Goal: Transaction & Acquisition: Purchase product/service

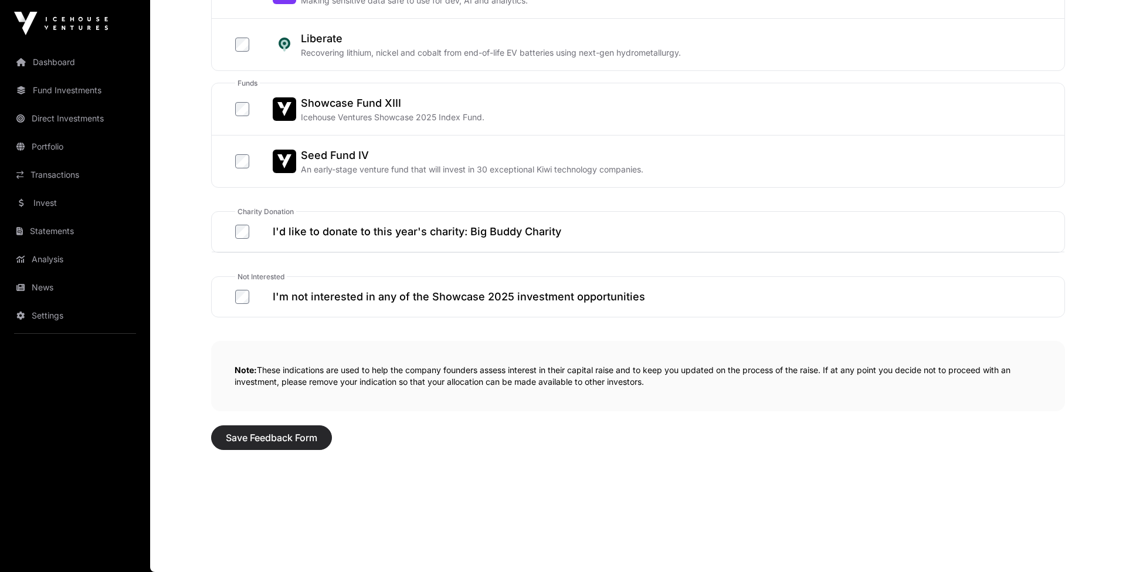
scroll to position [590, 0]
drag, startPoint x: 277, startPoint y: 436, endPoint x: 286, endPoint y: 441, distance: 10.3
click at [277, 436] on span "Save Feedback Form" at bounding box center [272, 438] width 92 height 14
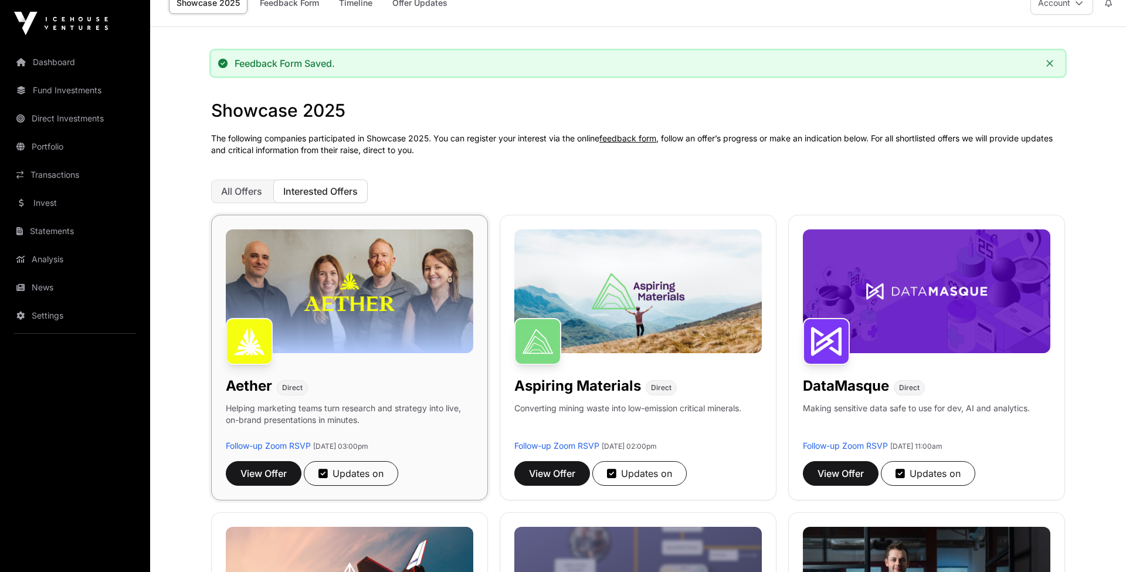
scroll to position [31, 0]
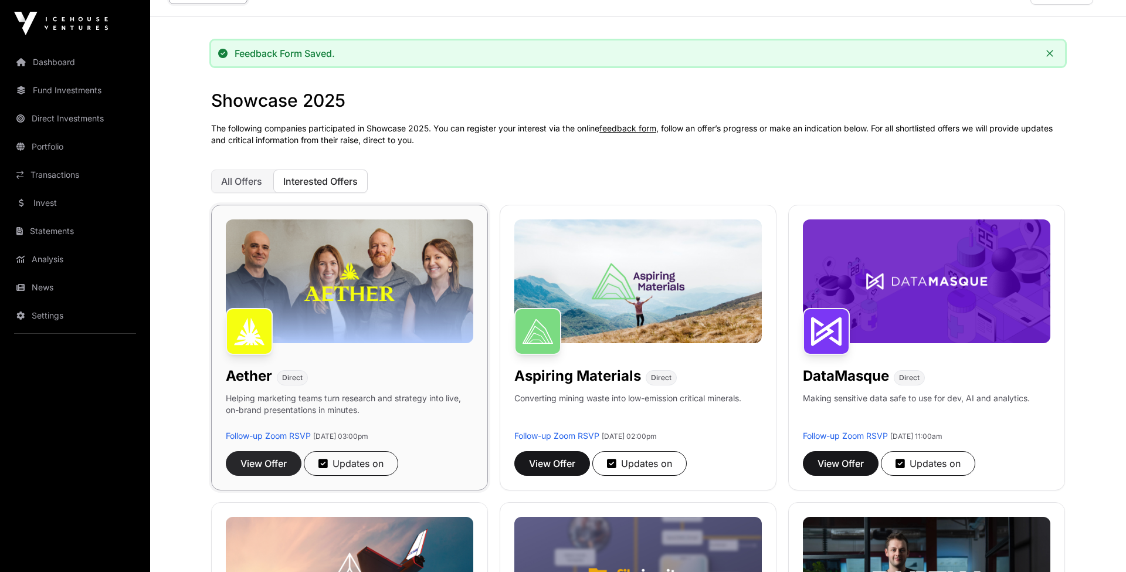
click at [270, 466] on span "View Offer" at bounding box center [264, 463] width 46 height 14
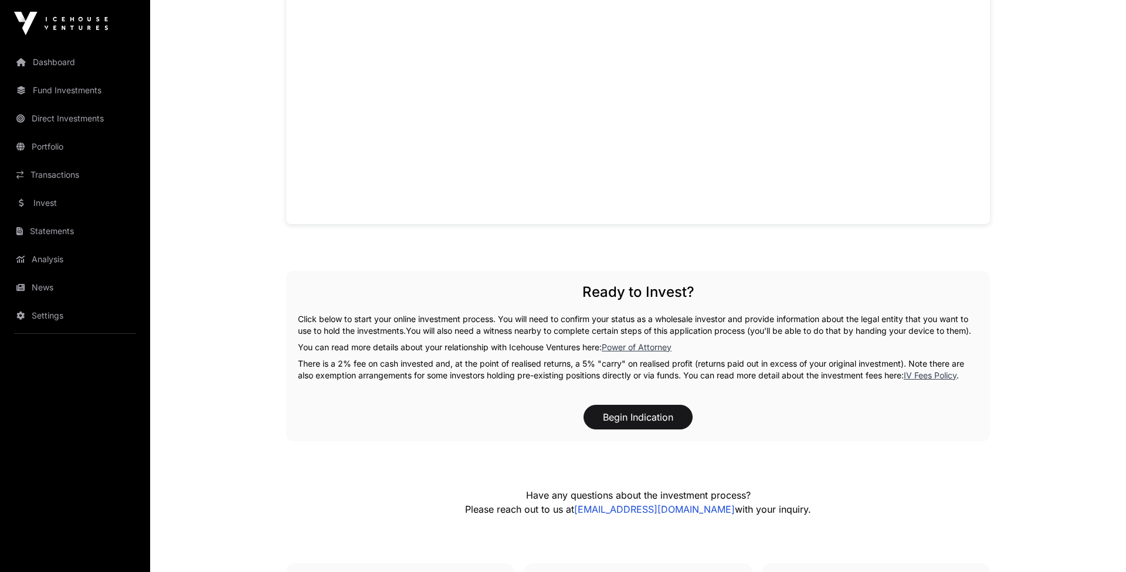
scroll to position [1056, 0]
click at [648, 421] on button "Begin Indication" at bounding box center [638, 414] width 109 height 25
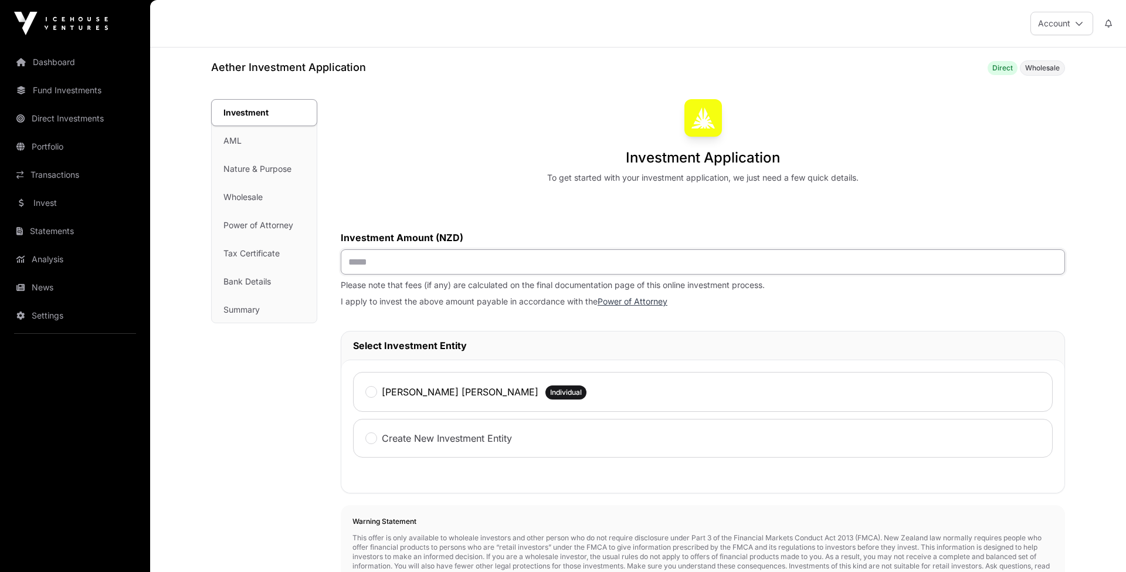
click at [492, 263] on input "text" at bounding box center [703, 261] width 725 height 25
type input "******"
click at [390, 392] on label "[PERSON_NAME] [PERSON_NAME]" at bounding box center [460, 392] width 157 height 14
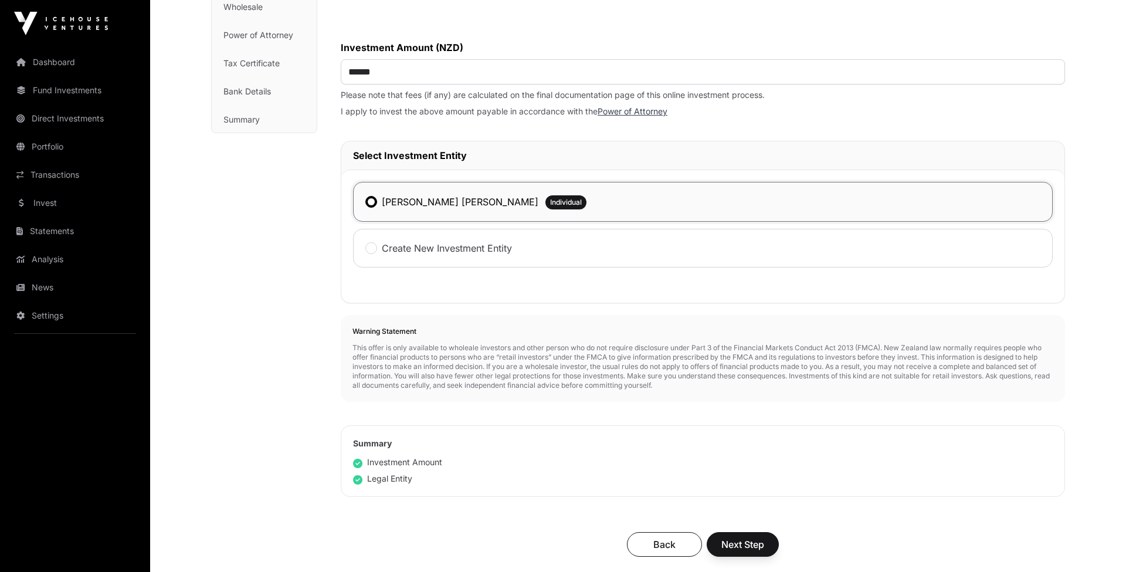
scroll to position [306, 0]
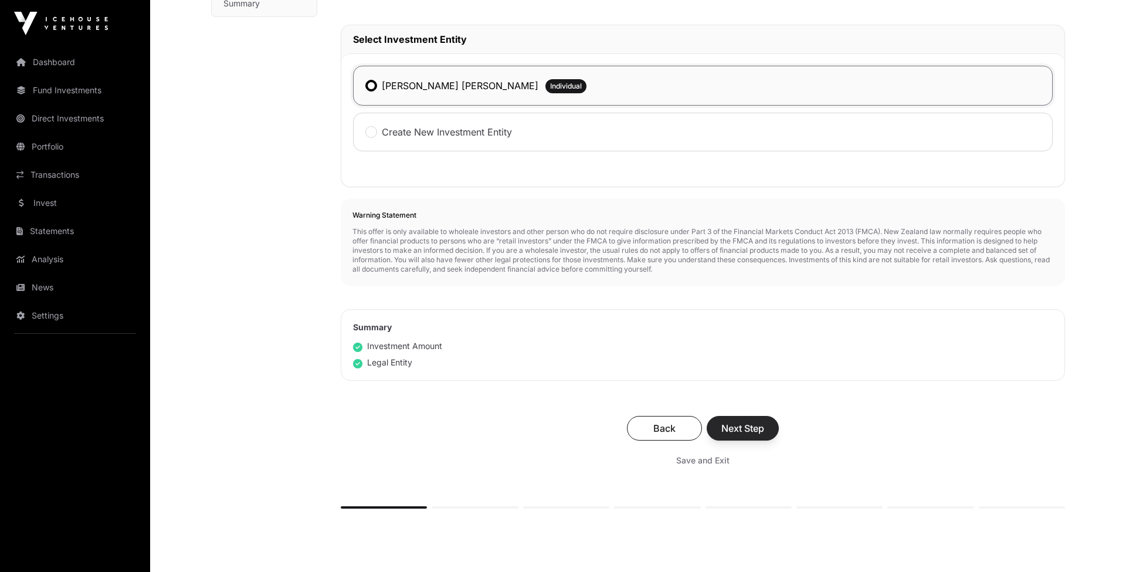
click at [755, 430] on span "Next Step" at bounding box center [743, 428] width 43 height 14
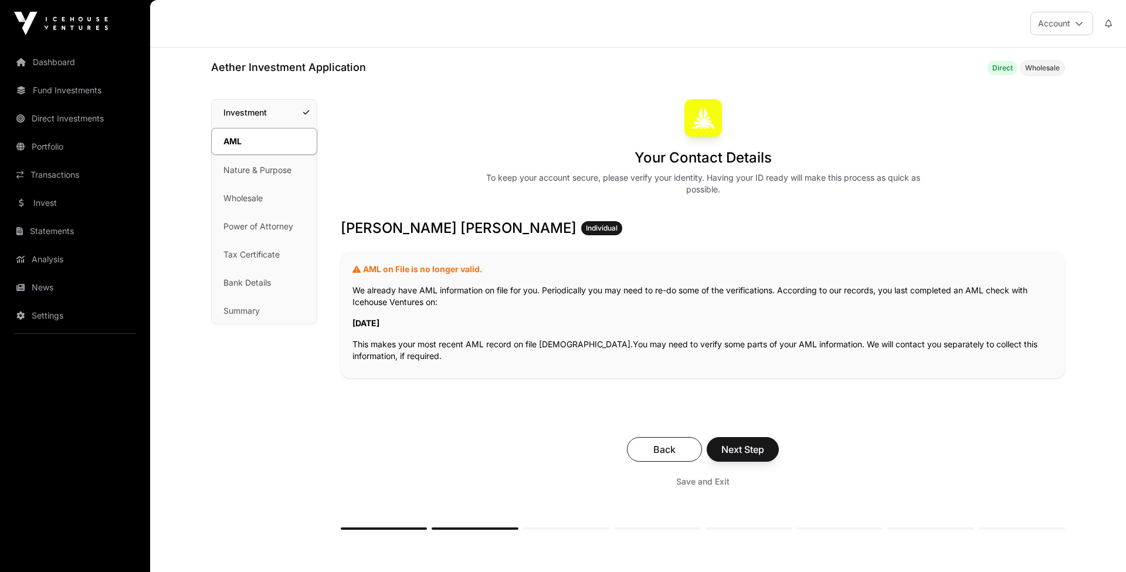
click at [756, 457] on button "Next Step" at bounding box center [743, 449] width 72 height 25
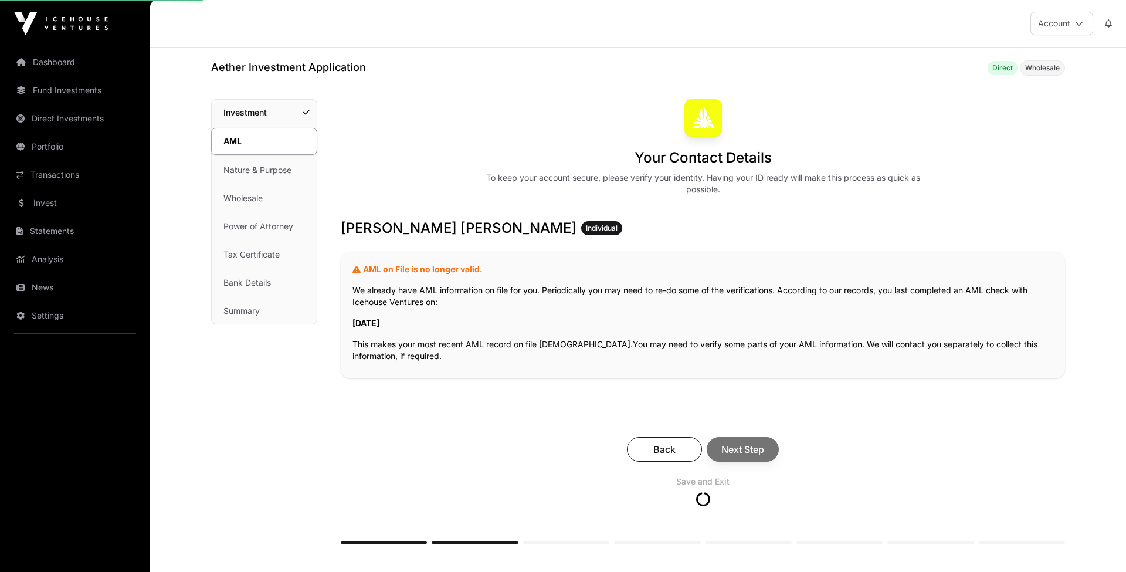
scroll to position [1, 0]
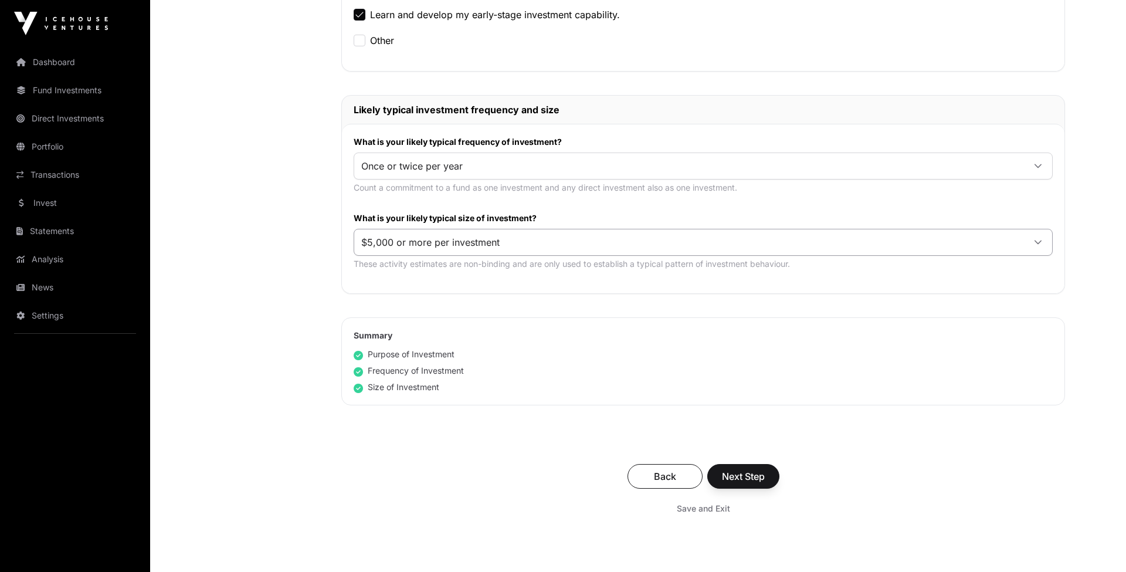
scroll to position [527, 0]
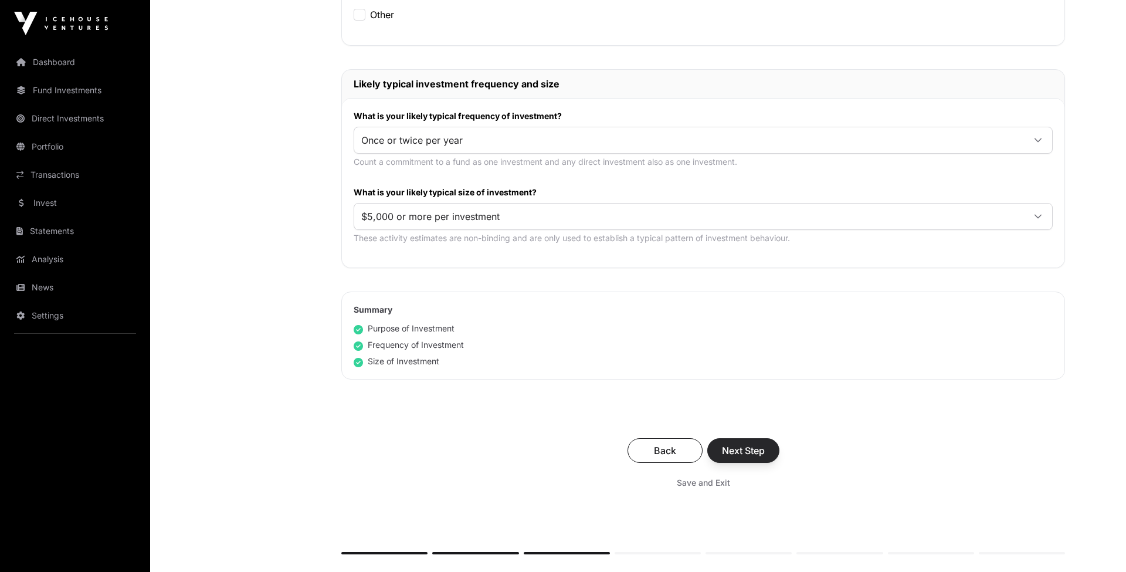
click at [761, 451] on span "Next Step" at bounding box center [743, 451] width 43 height 14
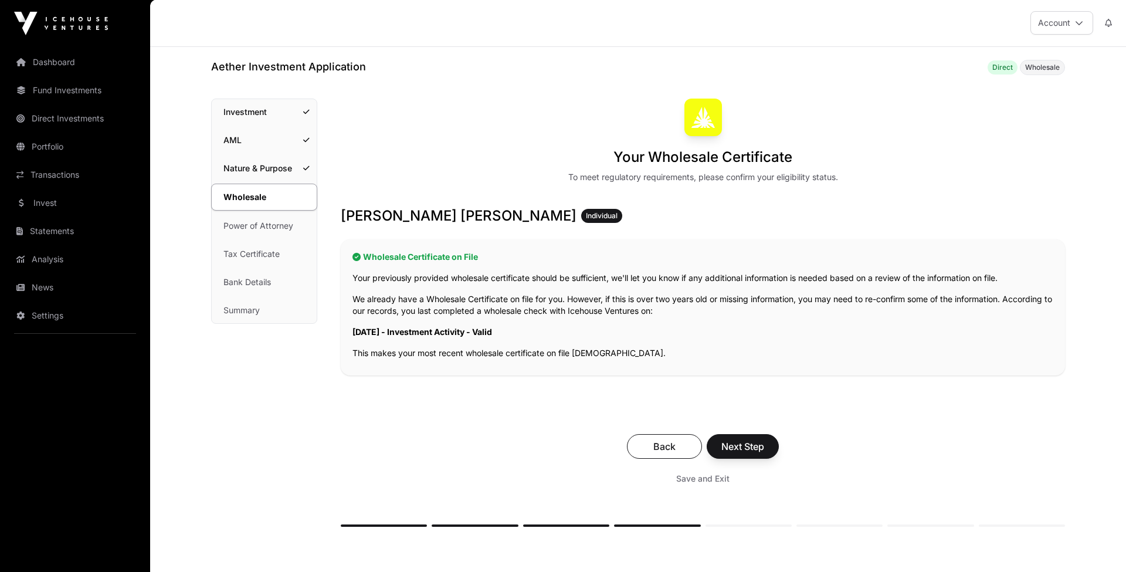
scroll to position [38, 0]
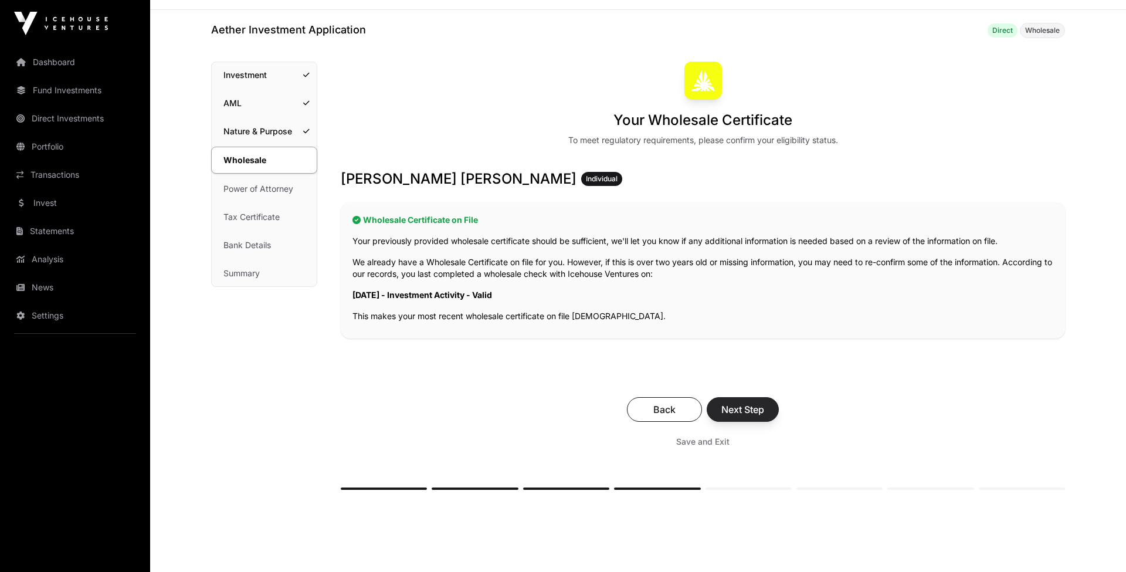
click at [750, 416] on span "Next Step" at bounding box center [743, 409] width 43 height 14
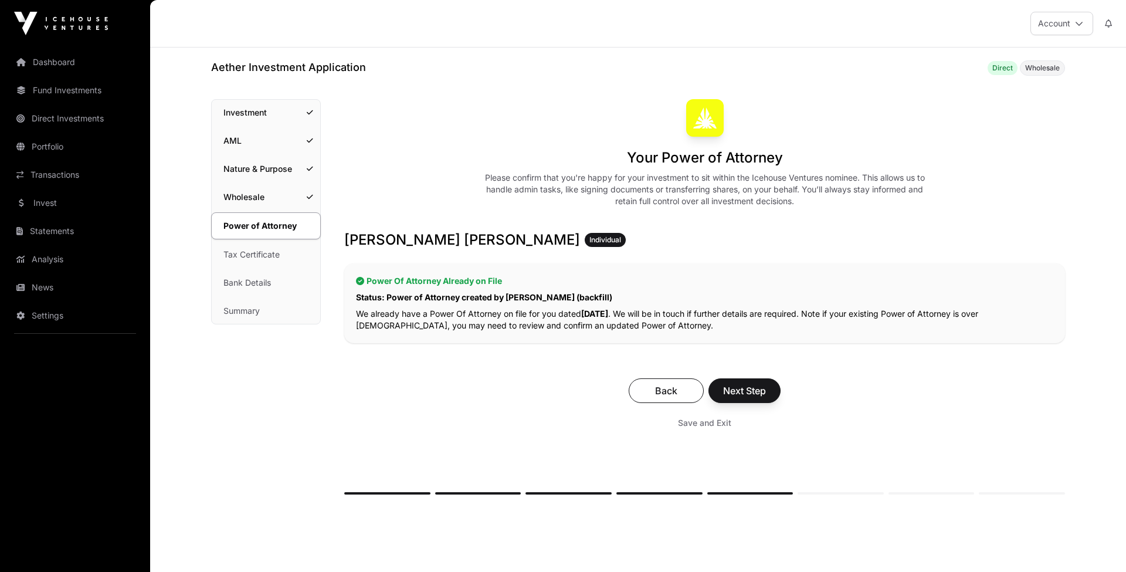
drag, startPoint x: 754, startPoint y: 387, endPoint x: 715, endPoint y: 390, distance: 39.4
click at [754, 387] on span "Next Step" at bounding box center [744, 391] width 43 height 14
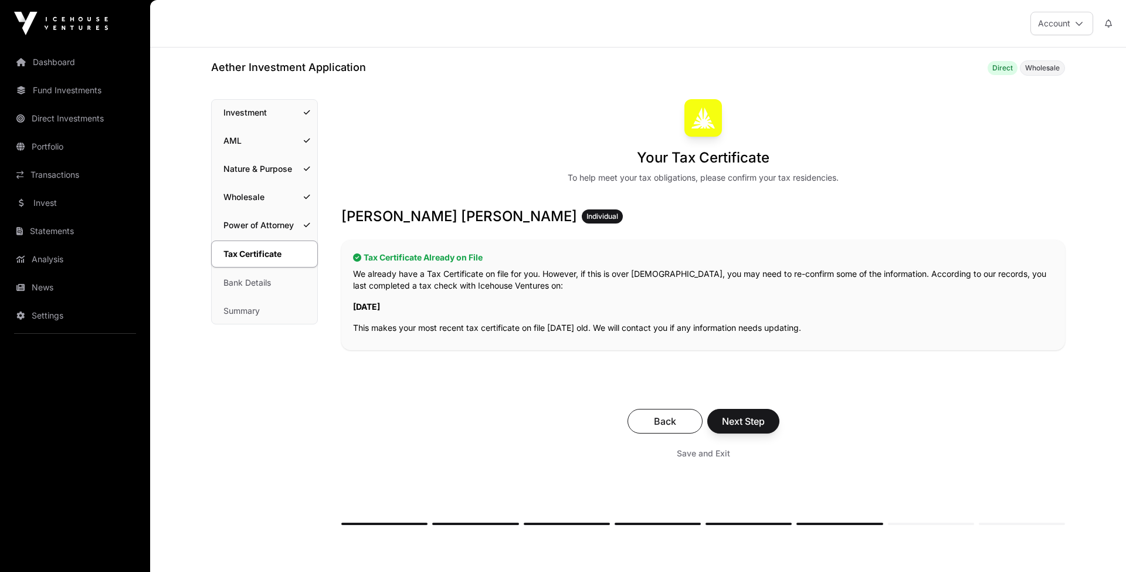
drag, startPoint x: 744, startPoint y: 419, endPoint x: 725, endPoint y: 421, distance: 19.4
click at [744, 419] on span "Next Step" at bounding box center [743, 421] width 43 height 14
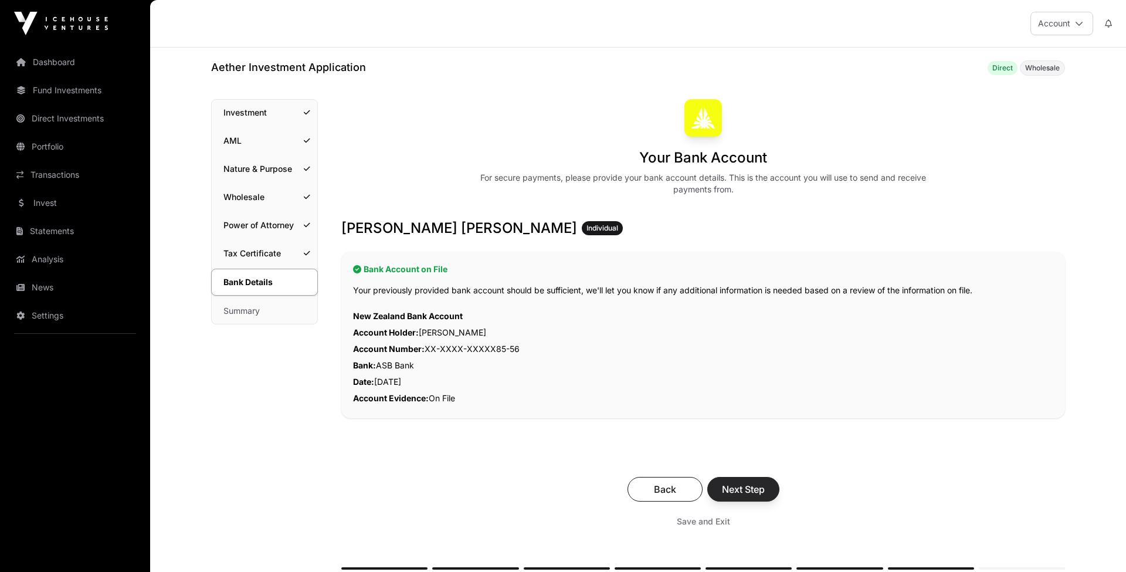
click at [749, 489] on span "Next Step" at bounding box center [743, 489] width 43 height 14
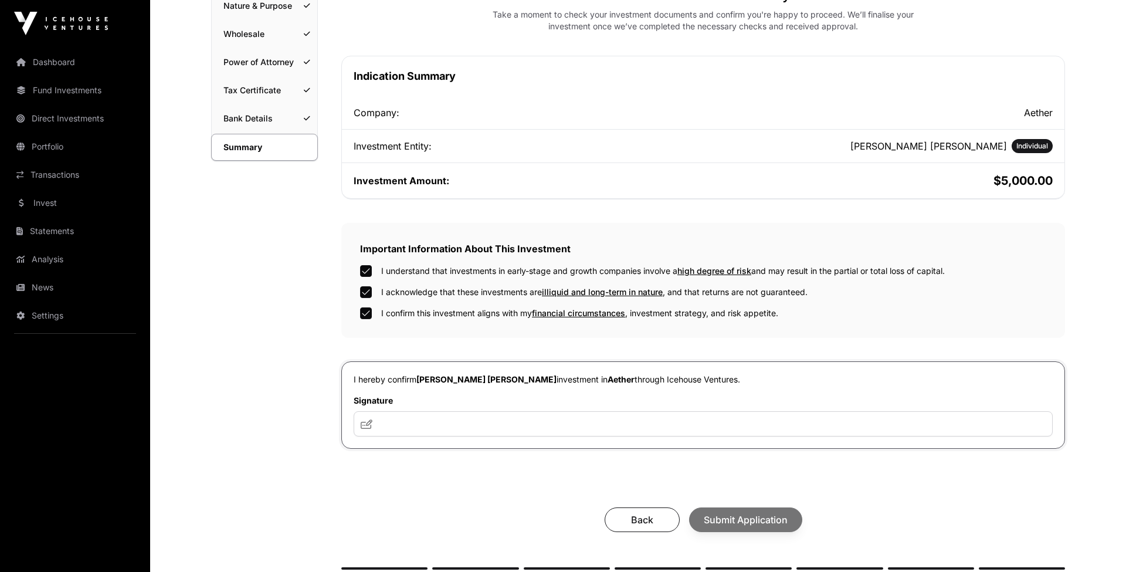
scroll to position [174, 0]
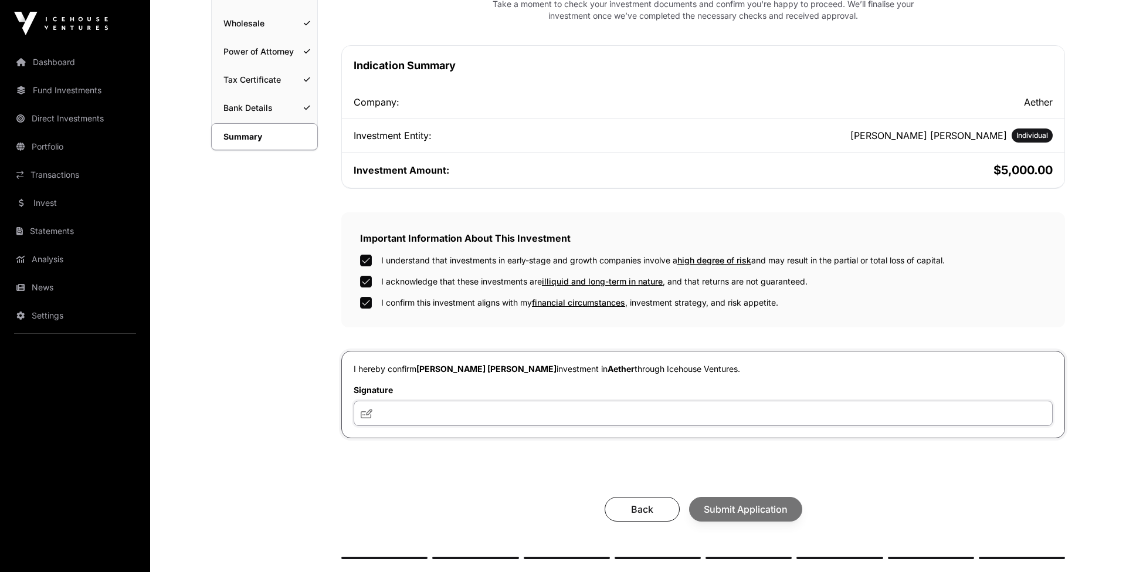
click at [523, 410] on input "text" at bounding box center [703, 413] width 699 height 25
type input "**********"
click at [742, 512] on span "Submit Application" at bounding box center [746, 509] width 84 height 14
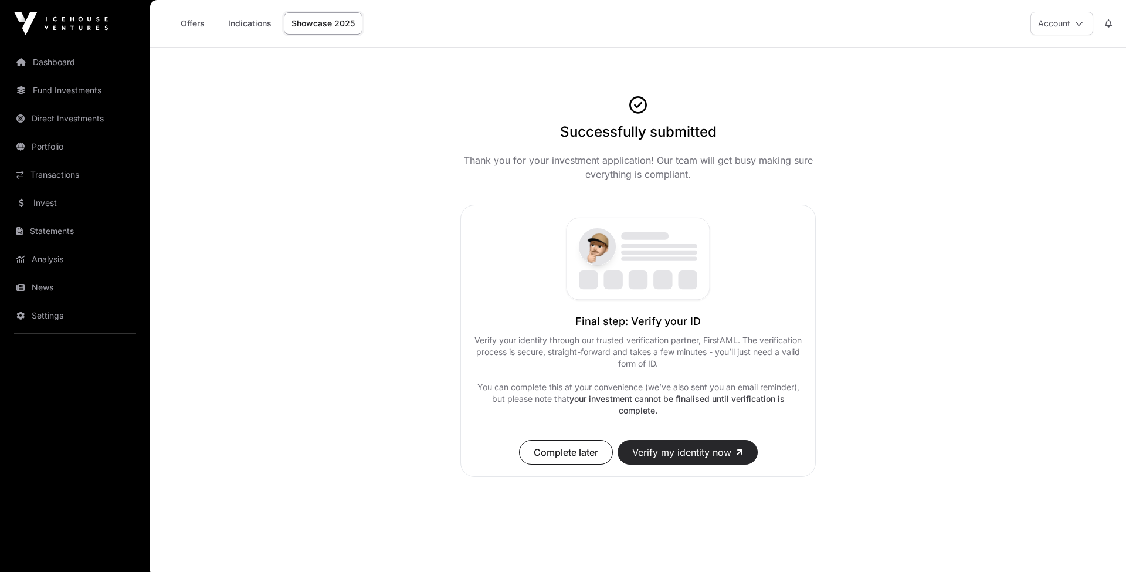
click at [693, 452] on button "Verify my identity now" at bounding box center [688, 452] width 140 height 25
